Goal: Navigation & Orientation: Find specific page/section

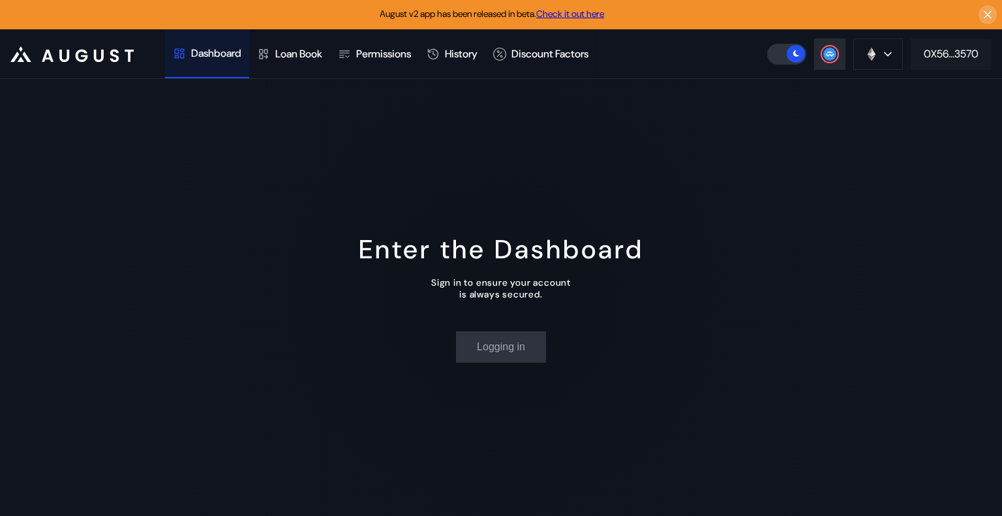
click at [954, 57] on div "0X56...3570" at bounding box center [951, 54] width 55 height 14
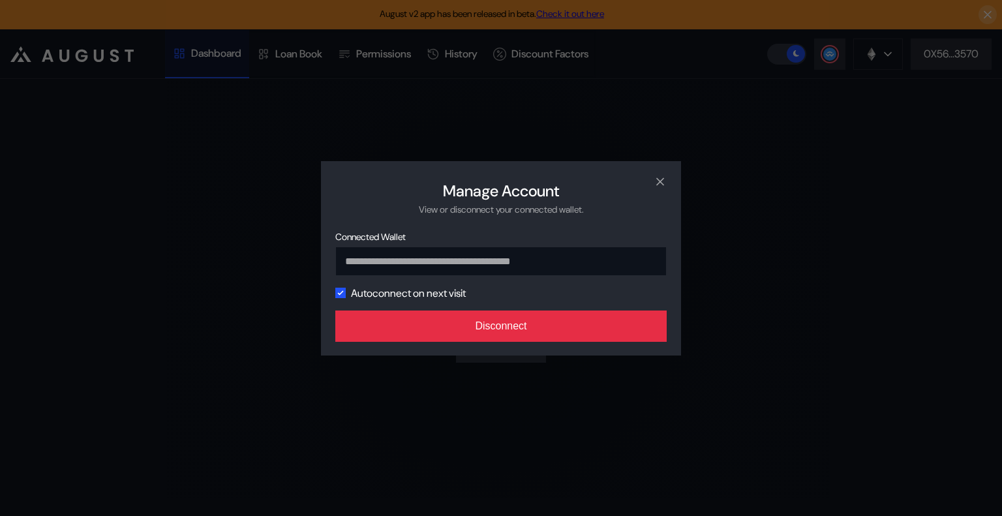
click at [555, 323] on button "Disconnect" at bounding box center [500, 326] width 331 height 31
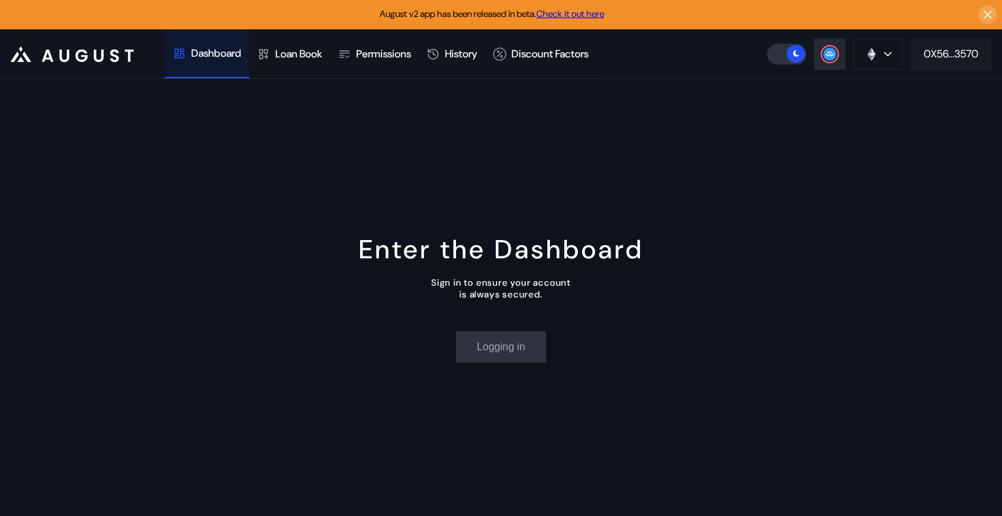
click at [958, 57] on div "0X56...3570" at bounding box center [951, 54] width 55 height 14
click at [517, 348] on button "Login" at bounding box center [500, 346] width 67 height 31
click at [279, 59] on div "Loan Book" at bounding box center [289, 54] width 81 height 48
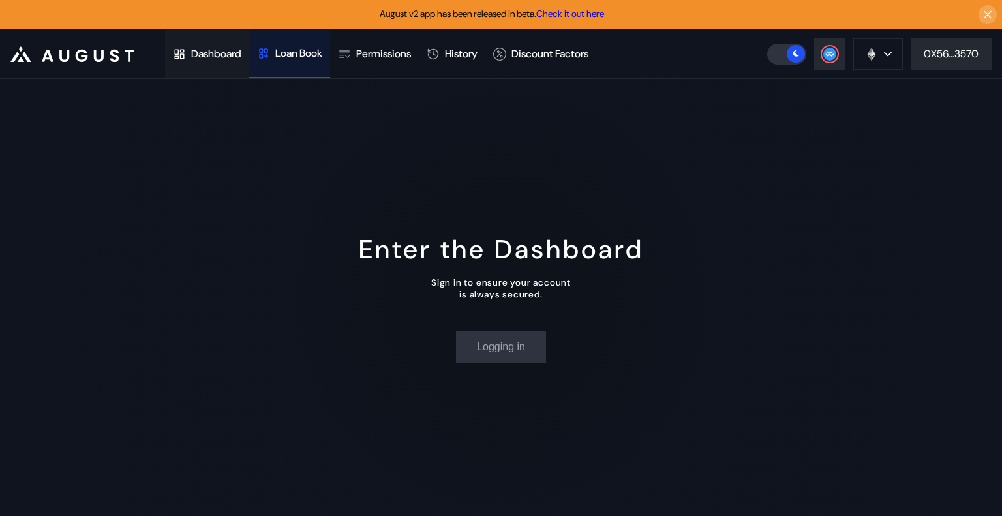
click at [213, 57] on div "Dashboard" at bounding box center [216, 54] width 50 height 14
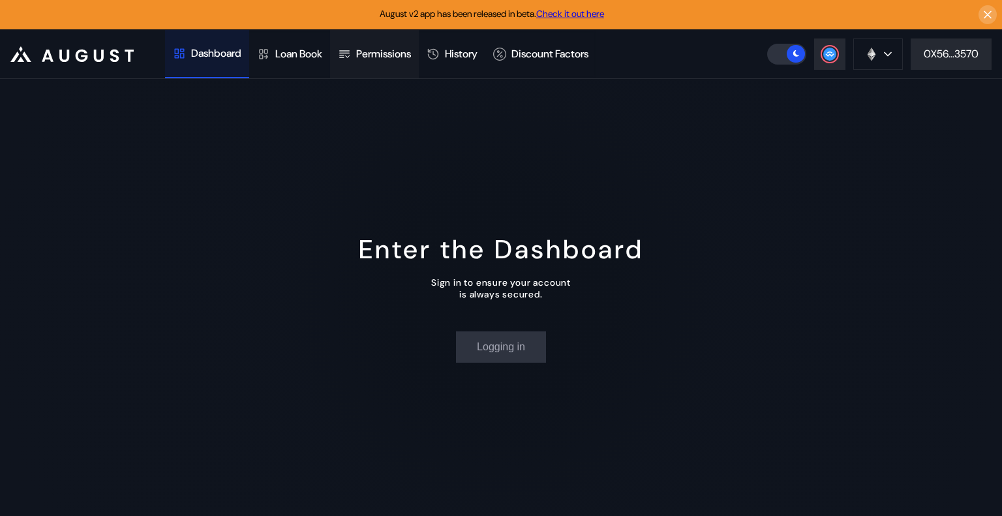
click at [377, 59] on div "Permissions" at bounding box center [383, 54] width 55 height 14
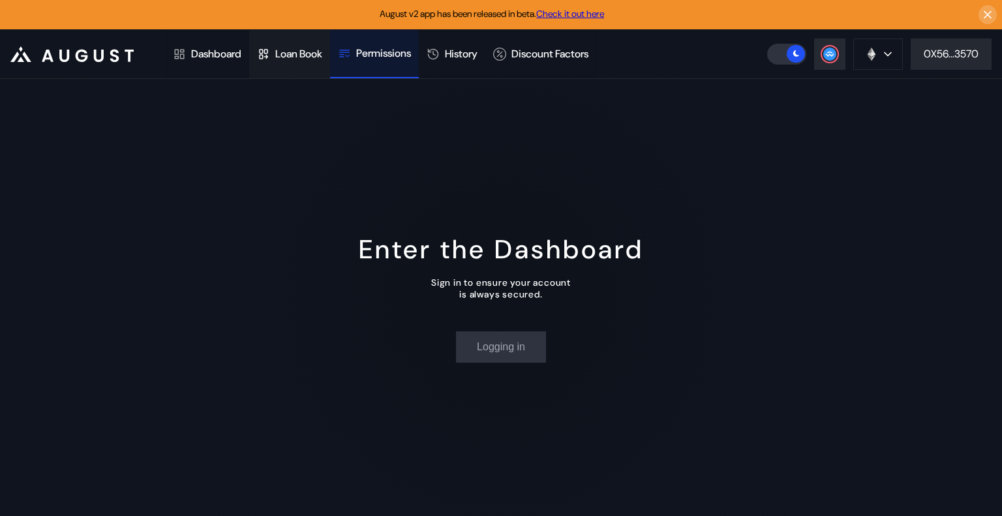
click at [300, 59] on div "Loan Book" at bounding box center [298, 54] width 47 height 14
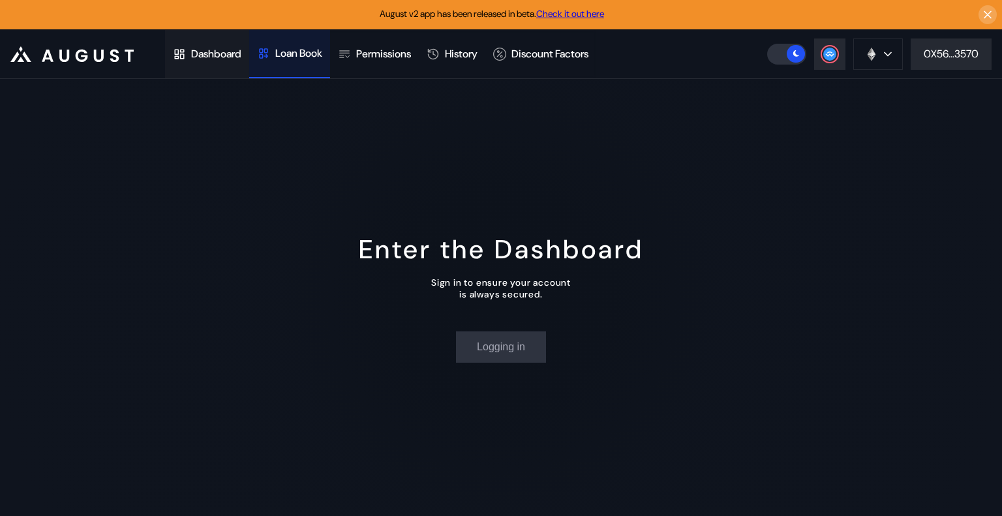
click at [209, 61] on div "Dashboard" at bounding box center [207, 54] width 84 height 48
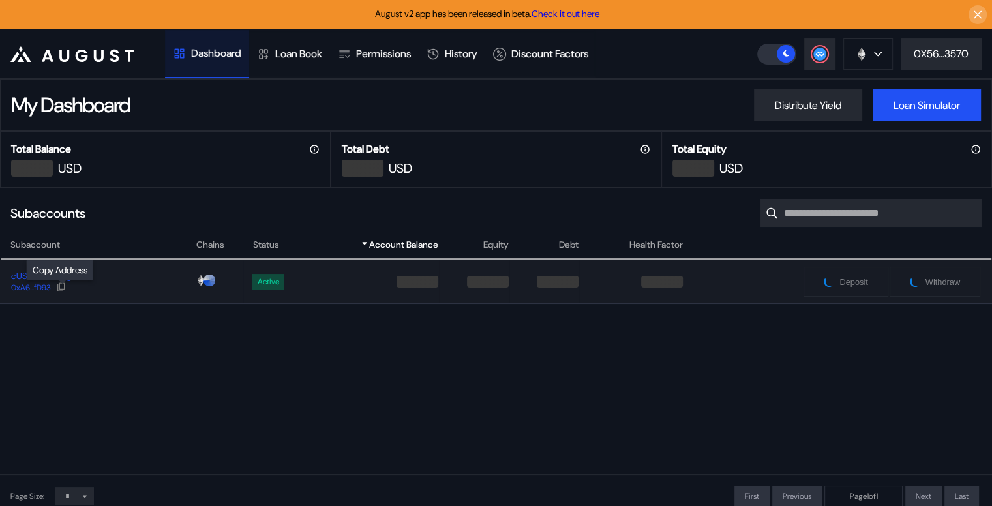
click at [63, 288] on icon at bounding box center [61, 287] width 10 height 10
